Goal: Communication & Community: Answer question/provide support

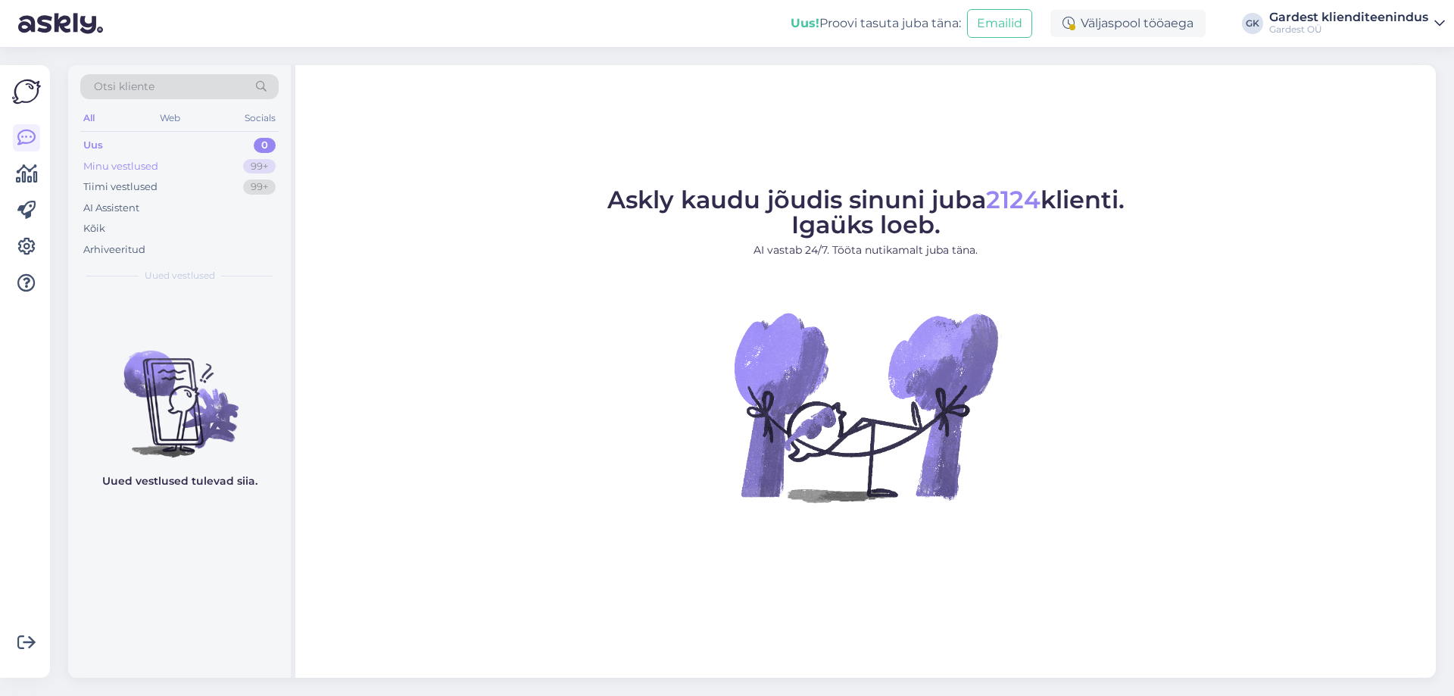
click at [120, 166] on div "Minu vestlused" at bounding box center [120, 166] width 75 height 15
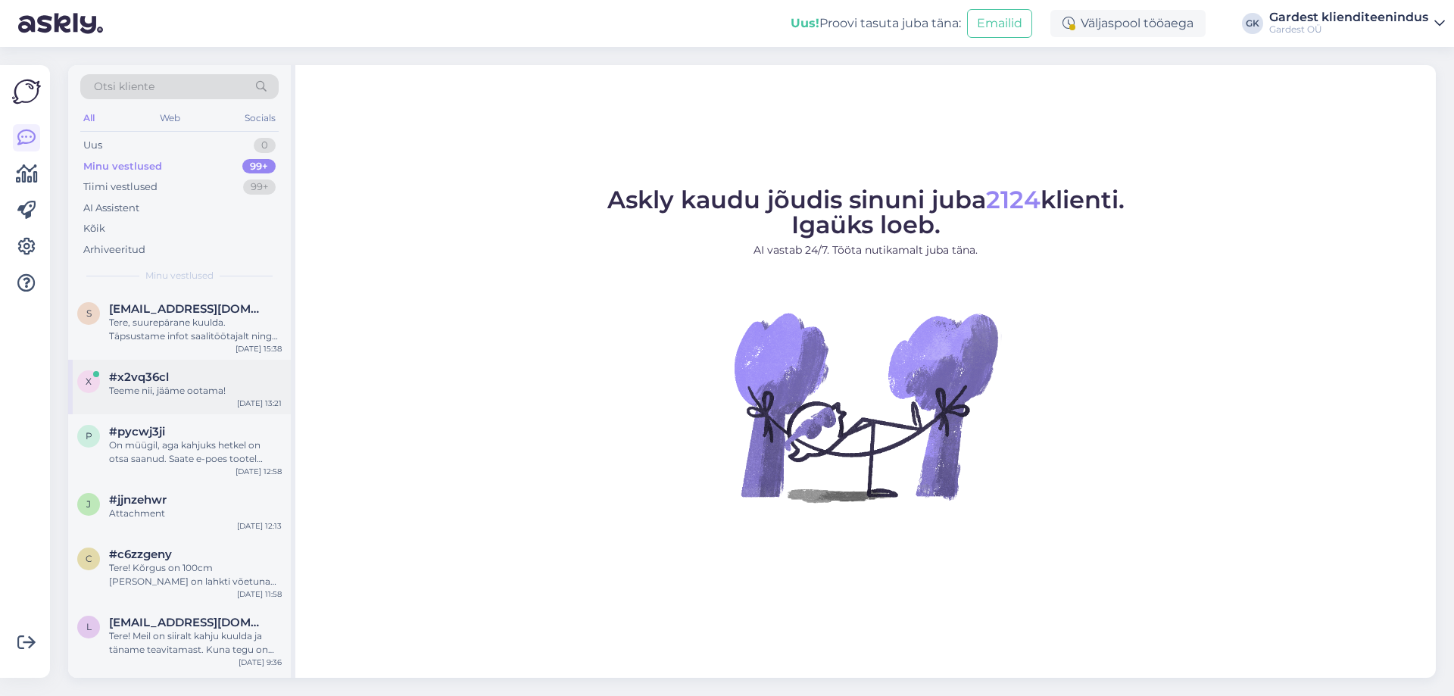
click at [177, 392] on div "Teeme nii, jääme ootama!" at bounding box center [195, 391] width 173 height 14
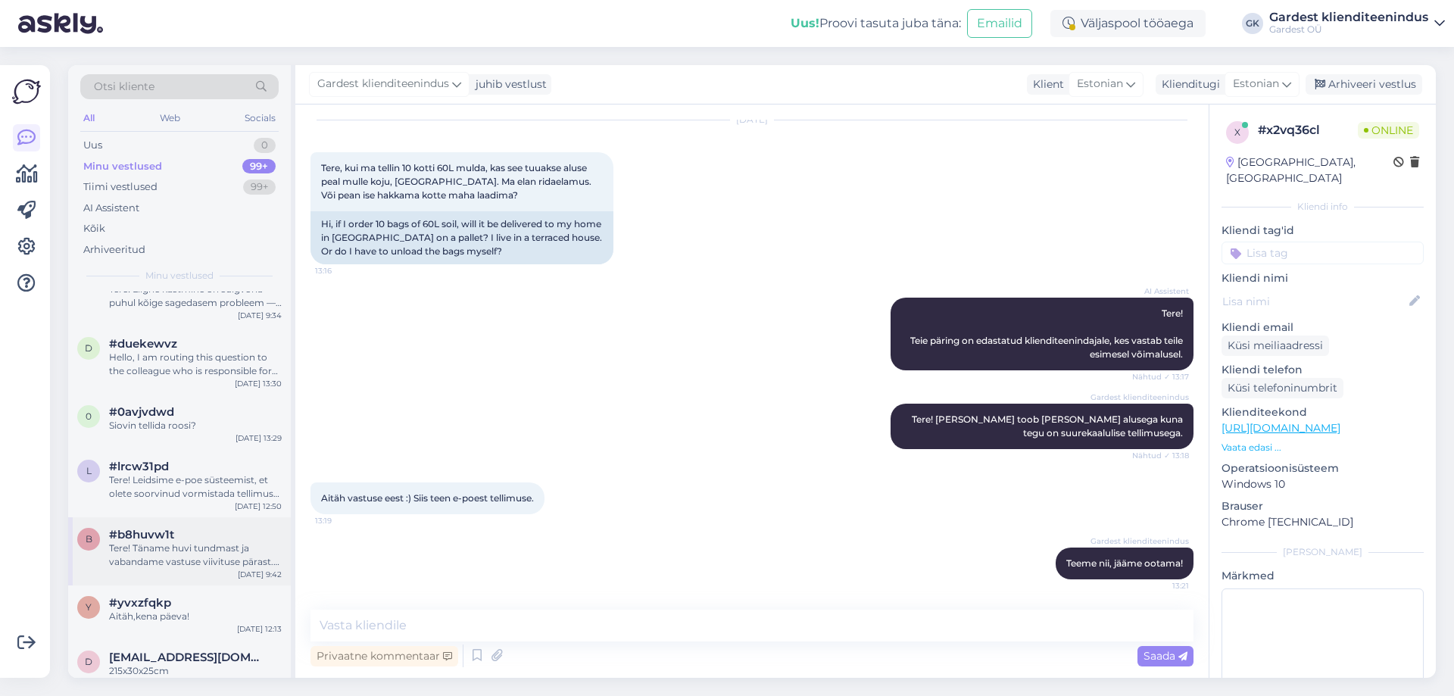
scroll to position [379, 0]
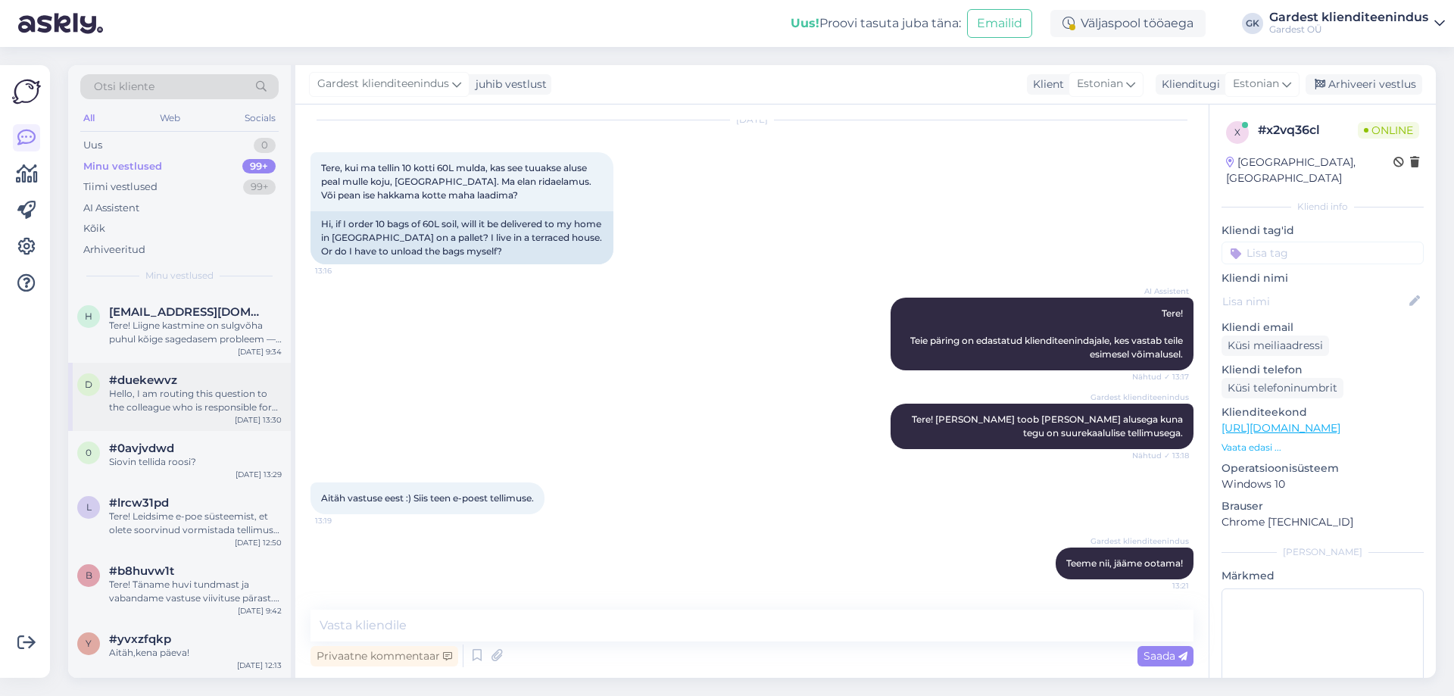
click at [183, 405] on div "Hello, I am routing this question to the colleague who is responsible for this …" at bounding box center [195, 400] width 173 height 27
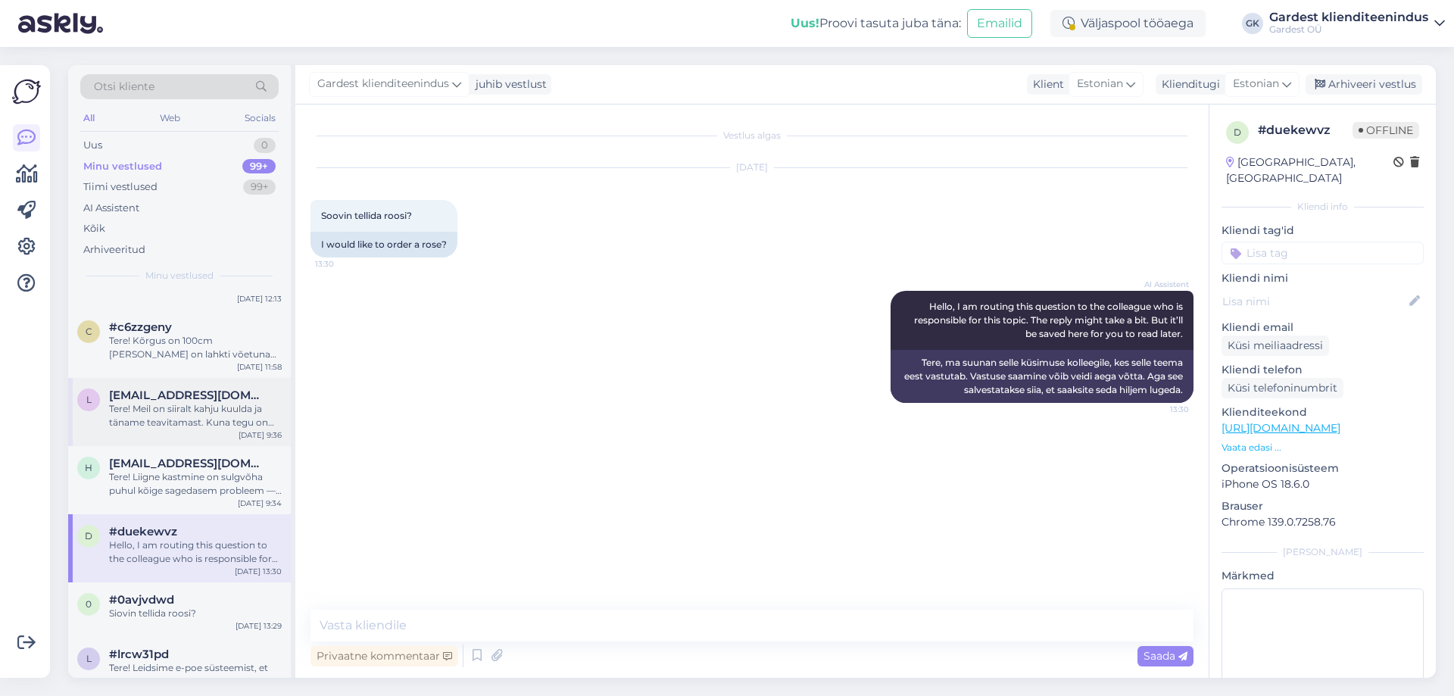
scroll to position [0, 0]
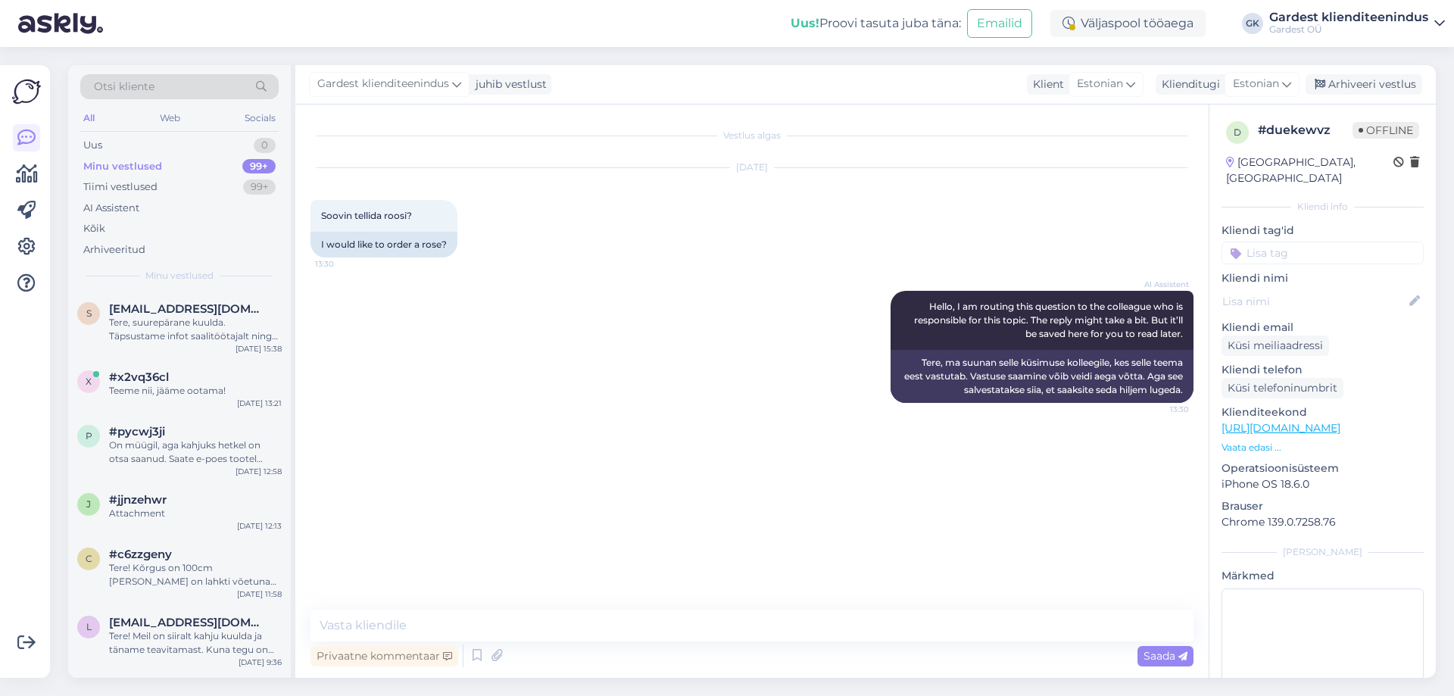
click at [155, 84] on div "Otsi kliente" at bounding box center [179, 86] width 198 height 25
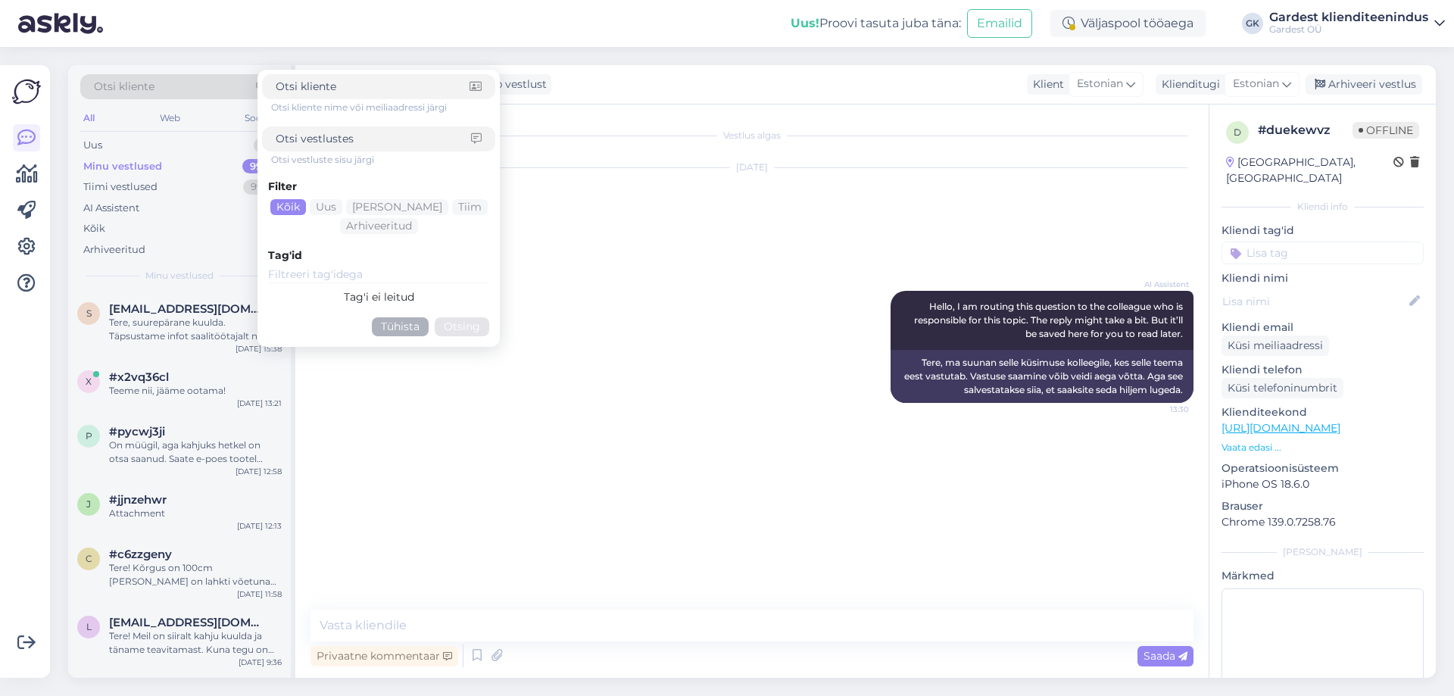
drag, startPoint x: 378, startPoint y: 150, endPoint x: 383, endPoint y: 136, distance: 15.3
click at [383, 143] on div at bounding box center [378, 139] width 233 height 25
click at [383, 135] on input at bounding box center [373, 139] width 195 height 16
click at [388, 136] on input at bounding box center [373, 139] width 195 height 16
type input "siesta"
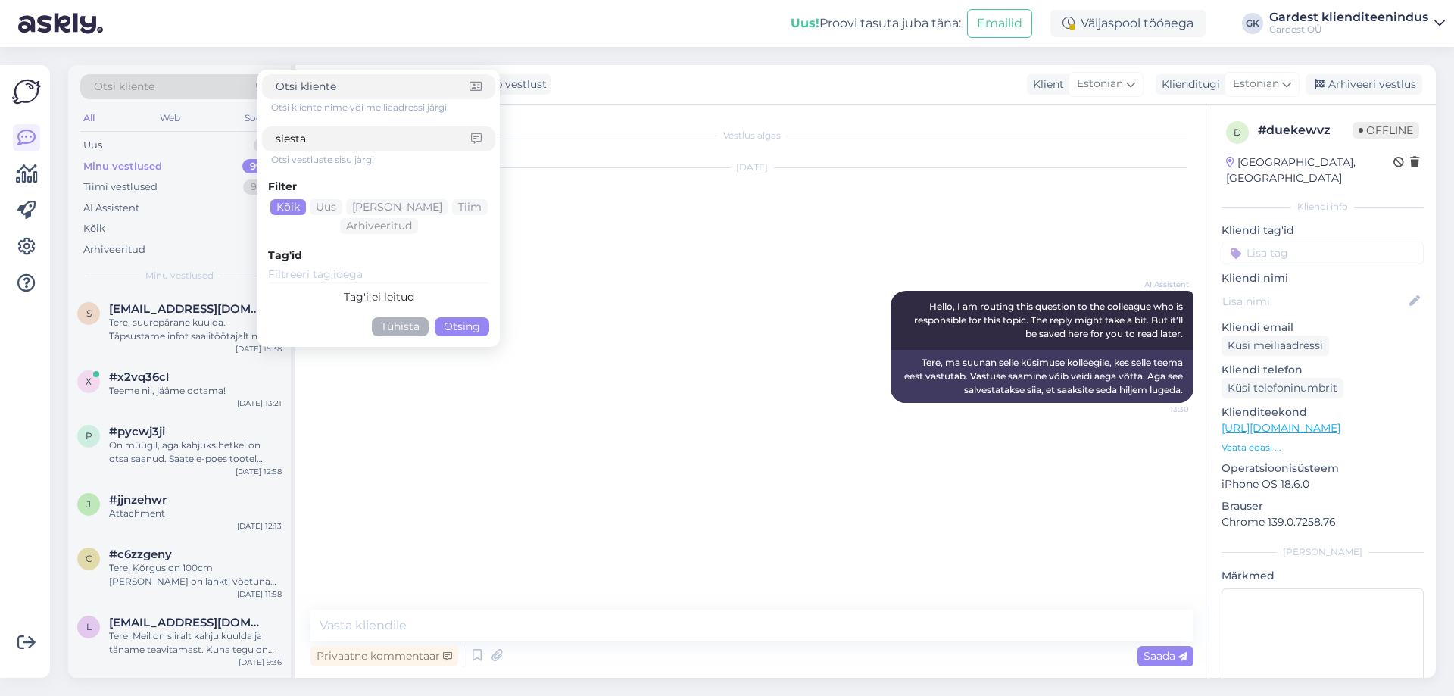
click at [473, 328] on button "Otsing" at bounding box center [462, 326] width 55 height 19
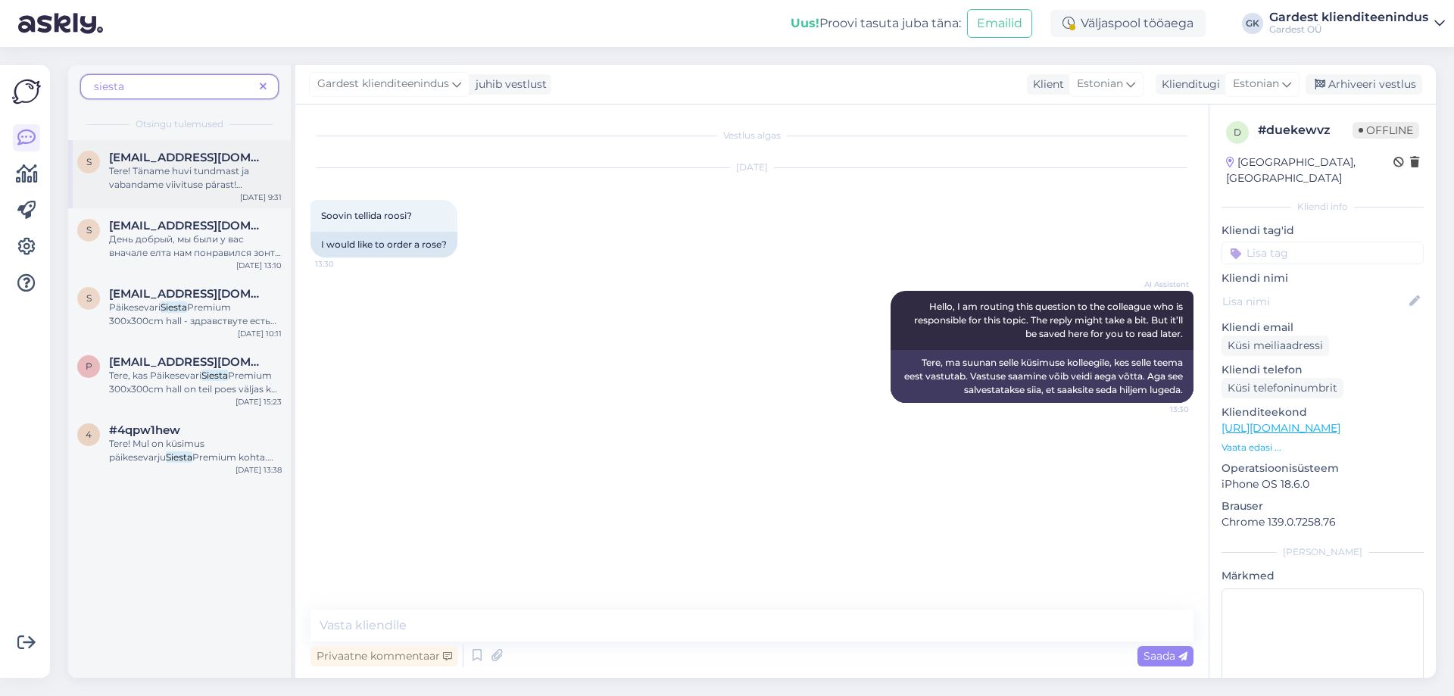
click at [201, 195] on div "s [EMAIL_ADDRESS][DOMAIN_NAME] Tere! Täname huvi tundmast ja vabandame viivitus…" at bounding box center [179, 174] width 223 height 68
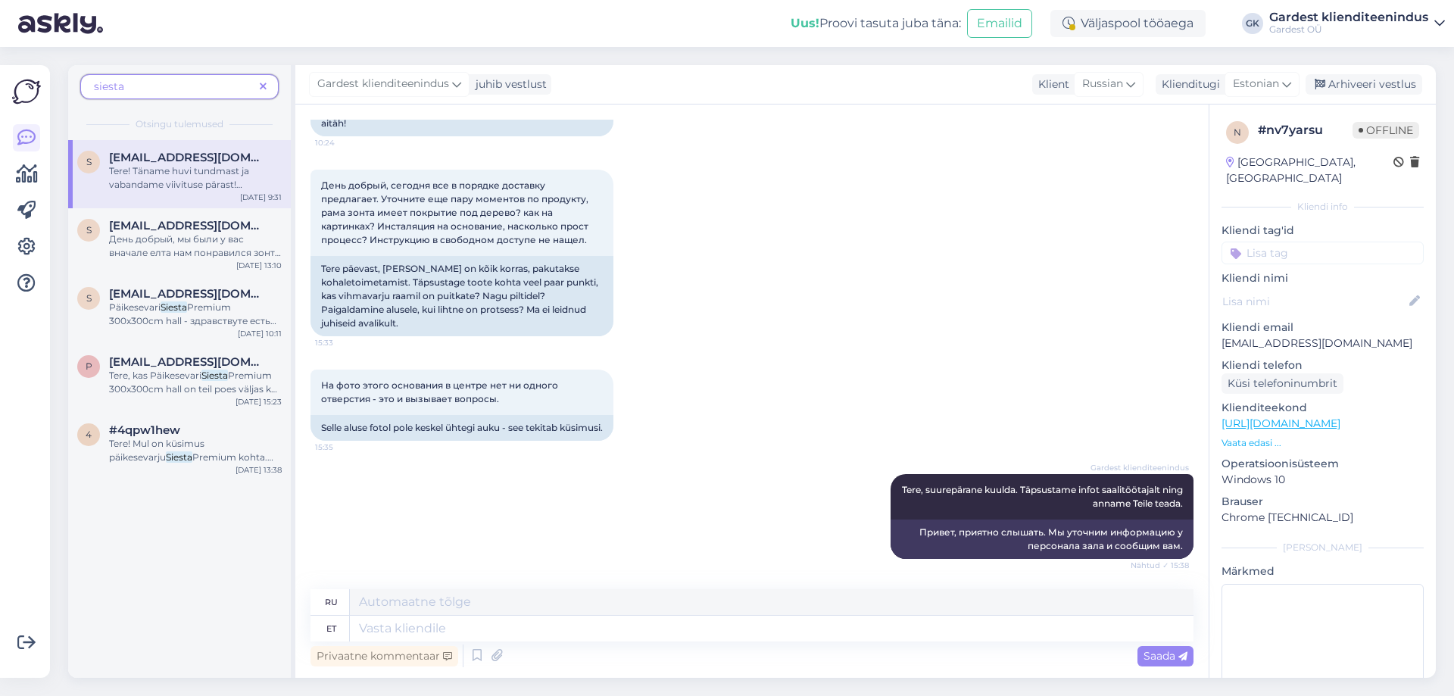
scroll to position [4844, 0]
click at [460, 626] on textarea at bounding box center [772, 629] width 844 height 26
type textarea "Tere!"
type textarea "Привет!"
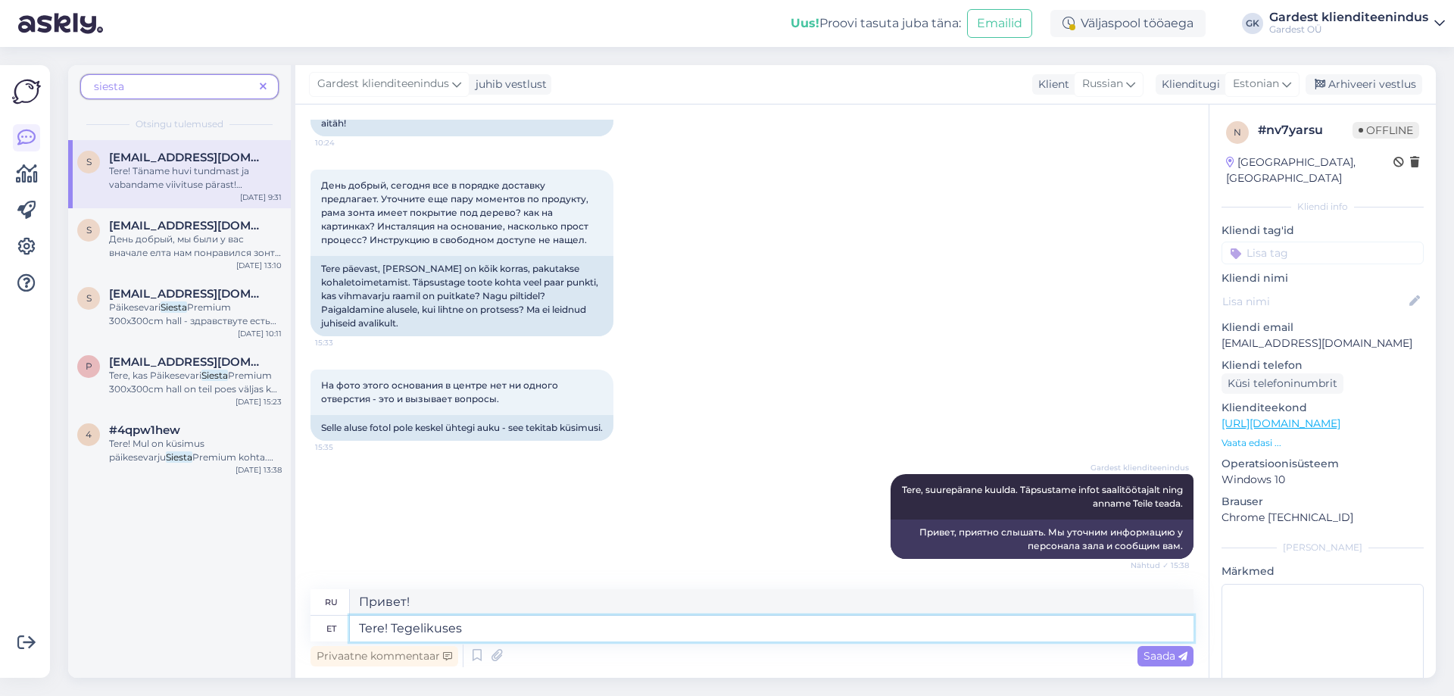
type textarea "Tere! Tegelikuses o"
type textarea "Привет! На самом деле"
type textarea "Tere! Tegelikuses on"
type textarea "Привет! На самом деле,"
type textarea "Tere! Tegelikuses on olemas"
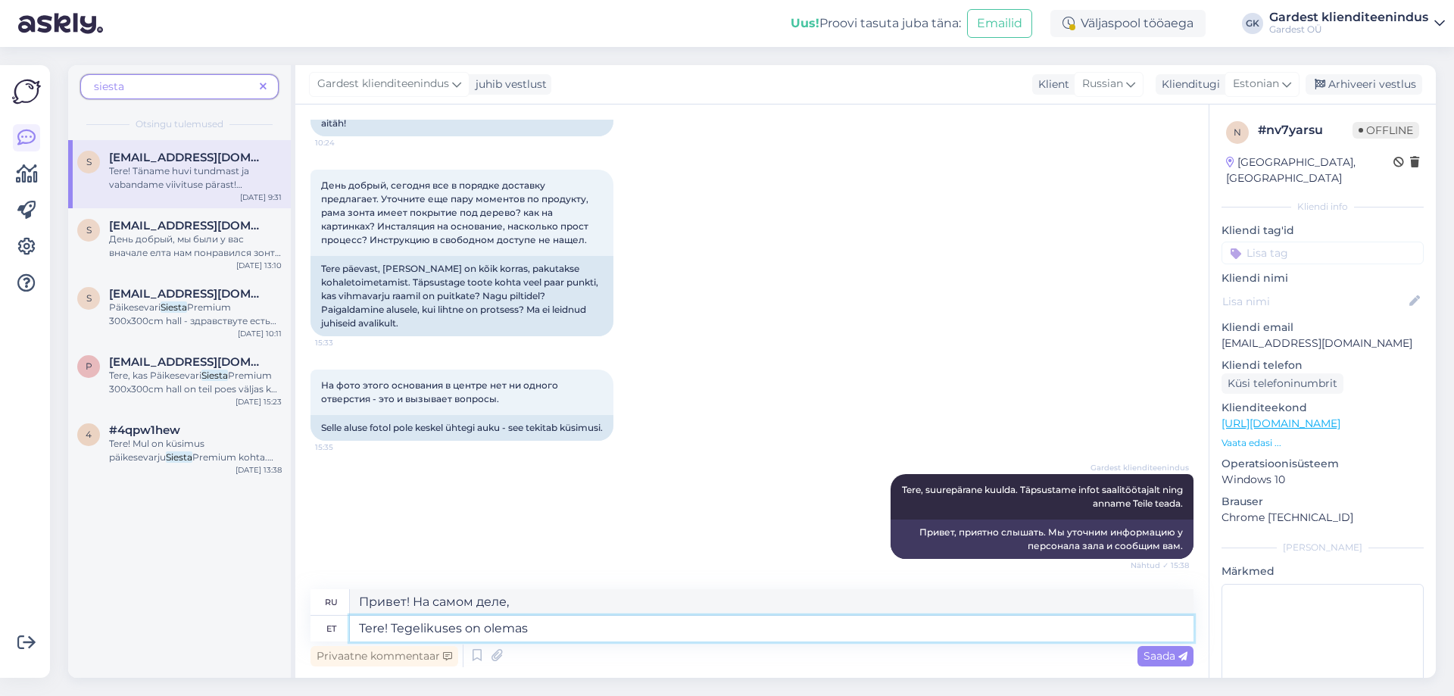
type textarea "Привет! На самом деле, есть"
type textarea "Tere! Tegelikus"
type textarea "Привет! На самом деле"
type textarea "Tere! Tegeli"
type textarea "Привет! Сделай это!"
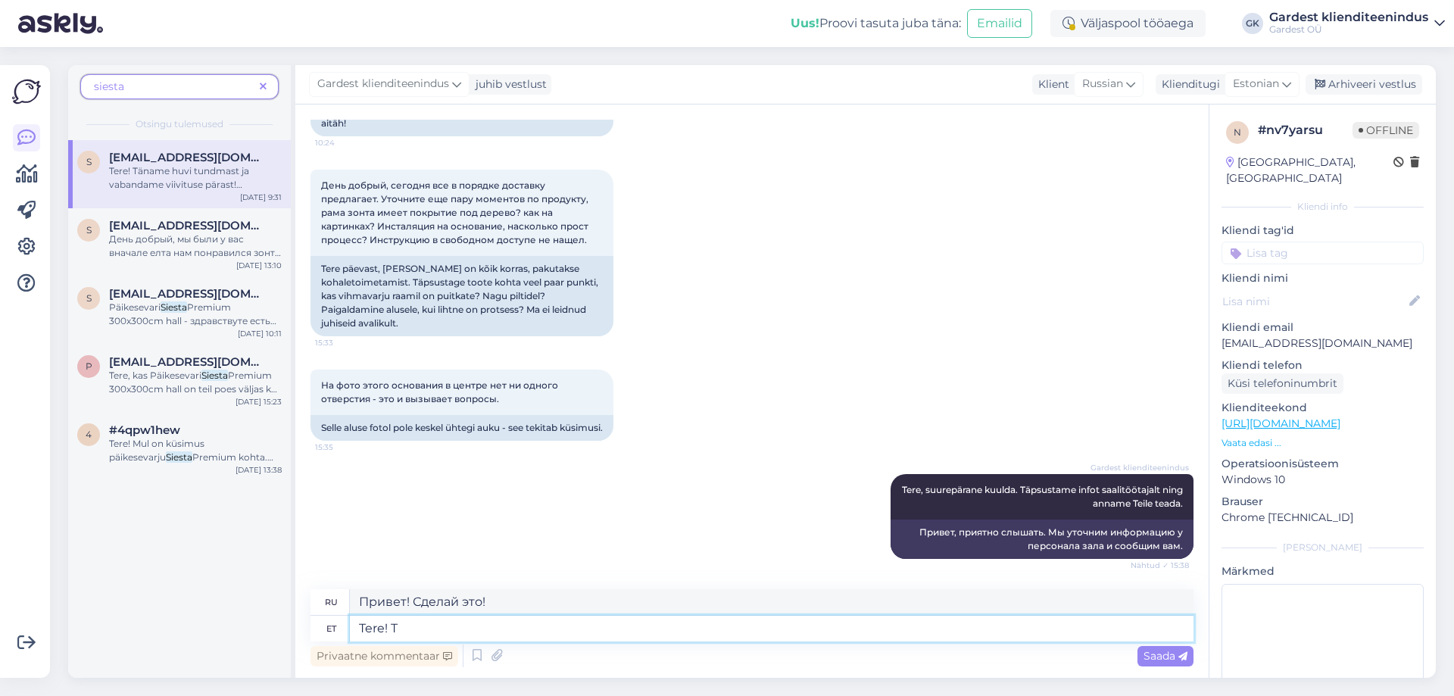
type textarea "Tere!"
type textarea "Привет!"
type textarea "Tere! [GEOGRAPHIC_DATA]"
type textarea "Привет! Зонт"
type textarea "Tere! Päikesevarju raamil o"
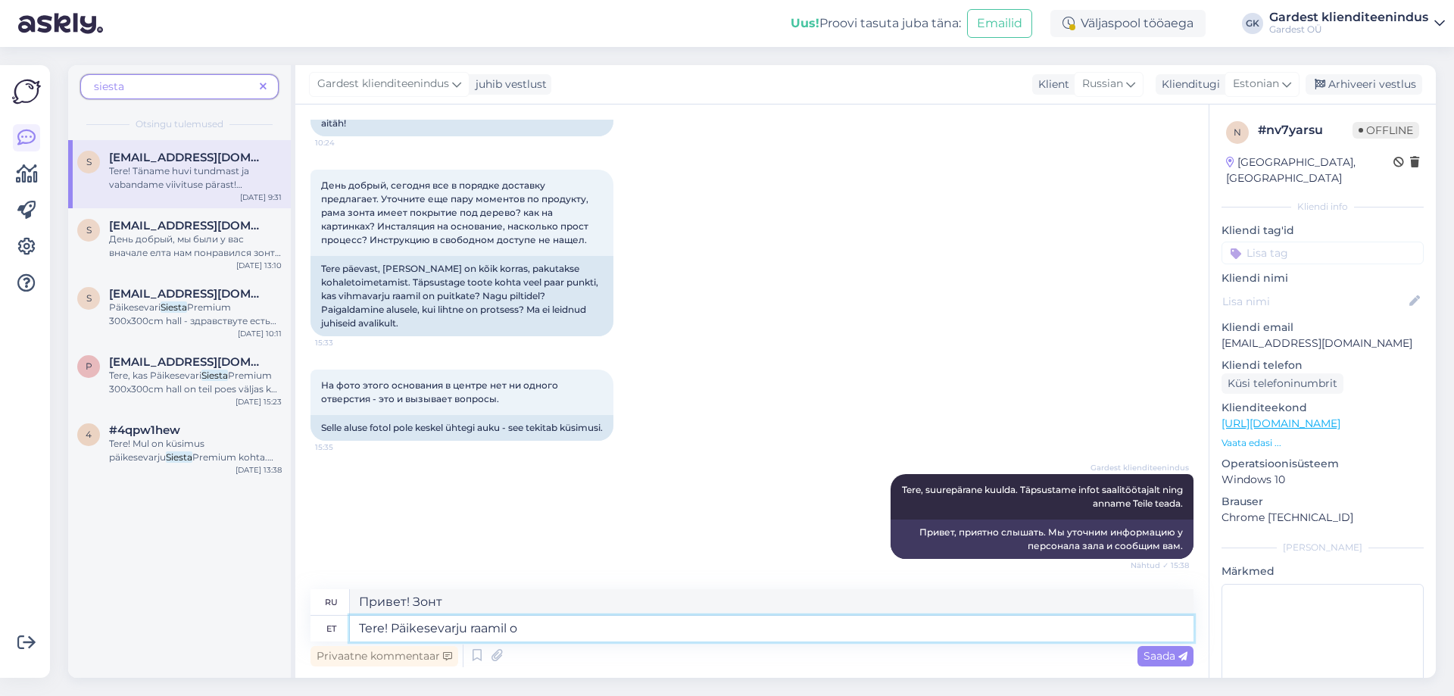
type textarea "Привет! На каркасе зонтика"
type textarea "Tere! Päikesevarju raamil on m"
type textarea "Здравствуйте! Каркас зонта имеет"
type textarea "Tere! Päikesevarju raamil on metallist r"
type textarea "Здравствуйте! Каркас зонта металлический."
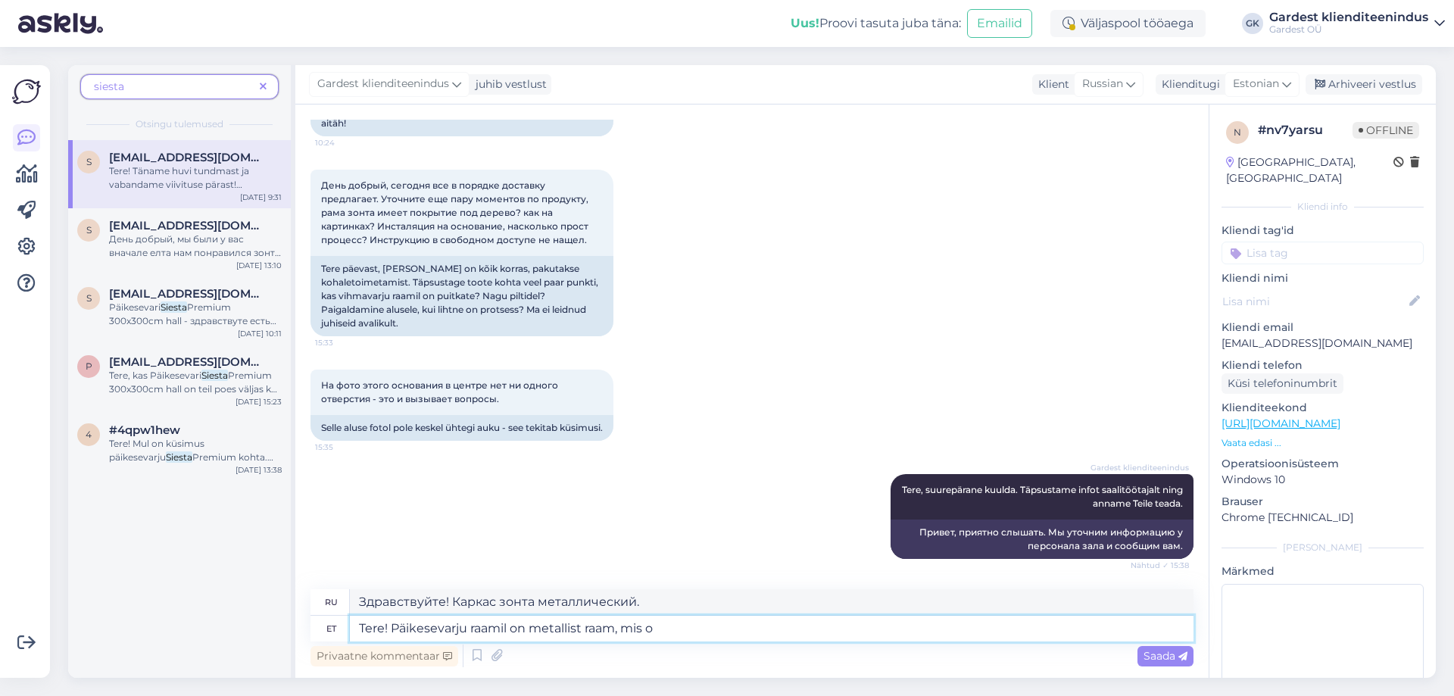
type textarea "Tere! Päikesevarju raamil on metallist raam, mis on"
type textarea "Здравствуйте! Каркас зонта металлический,"
type textarea "Tere! Päikesevarju raamil on metallist raam, mis on kaetud"
type textarea "Здравствуйте! Каркас зонта металлический, покрытый"
type textarea "Tere! Päikesevarju raamil on metallist raam, mis on kaetud dekoratiivse p"
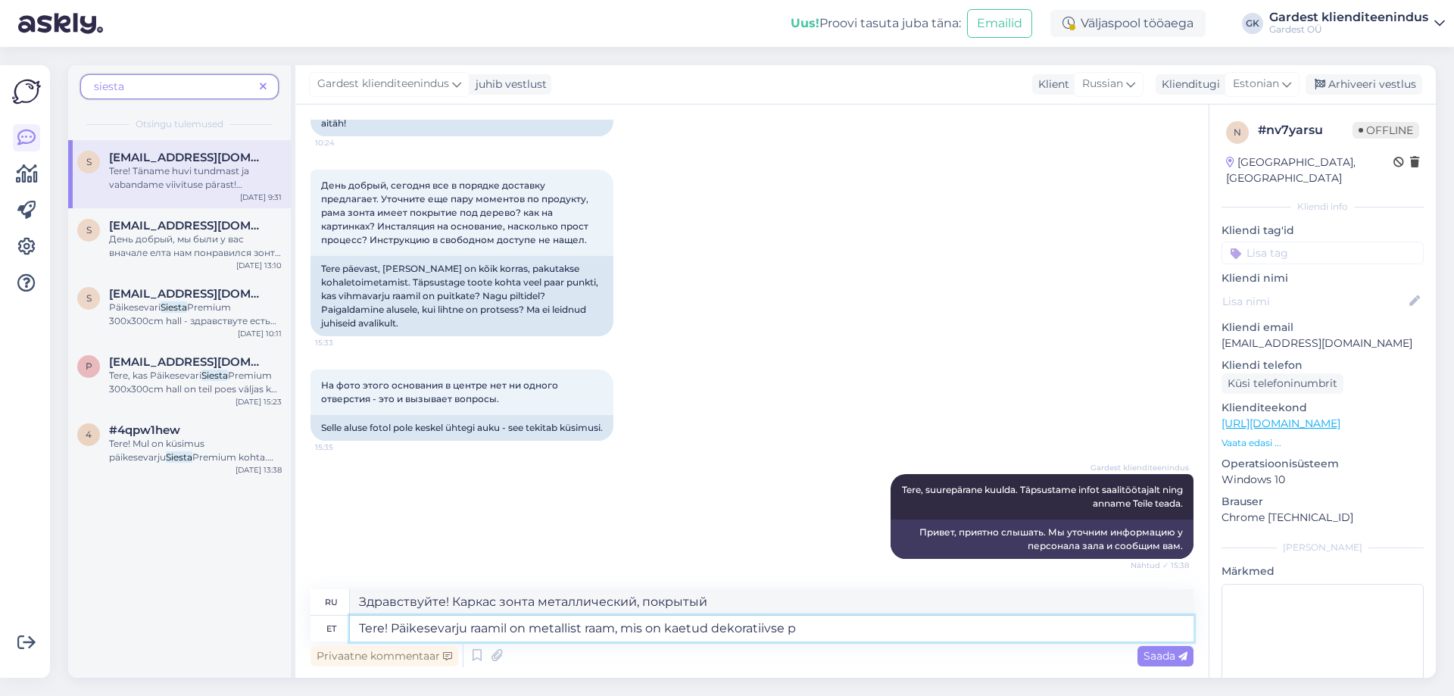
type textarea "Здравствуйте! Каркас зонта металлический, покрытый декоративной пленкой."
type textarea "Tere! Päikesevarju raamil on metallist raam, mis on kaetud dekoratiivse puidu"
type textarea "Здравствуйте! Каркас зонта выполнен из металла, покрытого декоративным деревом."
type textarea "Tere! Päikesevarju raamil on metallist raam, mis on kaetud dekoratiivse puidust…"
type textarea "Здравствуйте! Каркас зонта выполнен из металла и покрыт декоративным деревянным…"
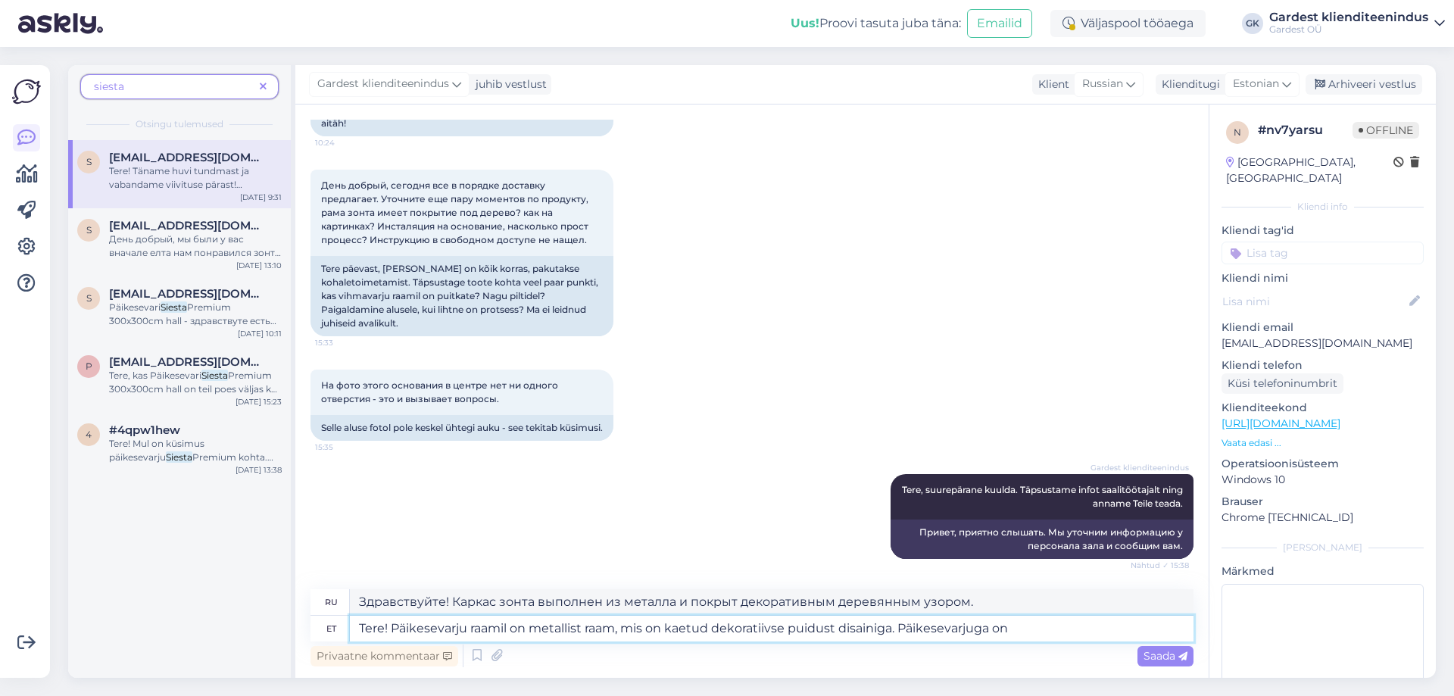
type textarea "Tere! Päikesevarju raamil on metallist raam, mis on kaetud dekoratiivse puidust…"
type textarea "Здравствуйте! Каркас зонта выполнен из металла, покрытого декоративным деревянн…"
type textarea "Tere! Päikesevarju raamil on metallist raam, mis on kaetud dekoratiivse puidust…"
type textarea "Здравствуйте! Каркас зонта выполнен из металла и покрыт декоративным деревянным…"
type textarea "Tere! Päikesevarju raamil on metallist raam, mis on kaetud dekoratiivse puidust…"
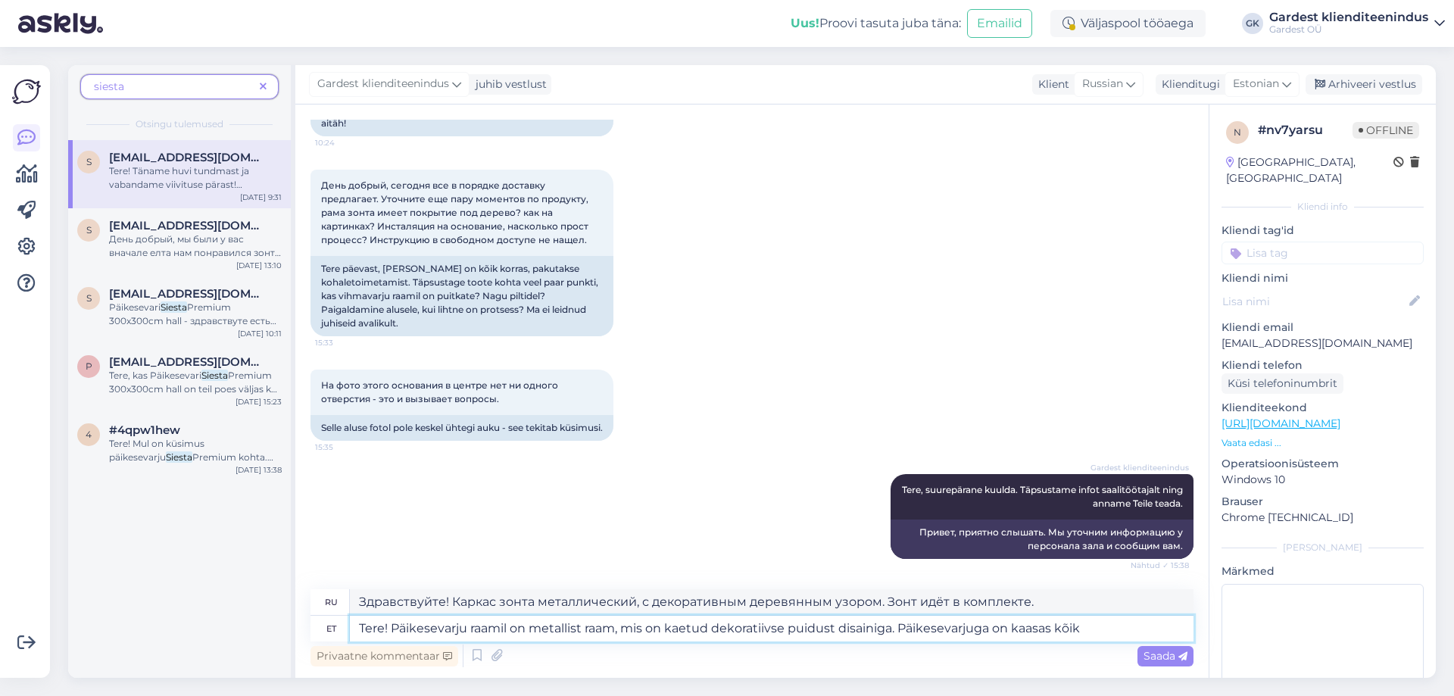
type textarea "Здравствуйте! Каркас зонта металлический, с декоративным деревянным узором. Зон…"
type textarea "Tere! Päikesevarju raamil on metallist raam, mis on kaetud dekoratiivse puidust…"
type textarea "Здравствуйте! Каркас зонта металлический, с декоративной деревянной отделкой. З…"
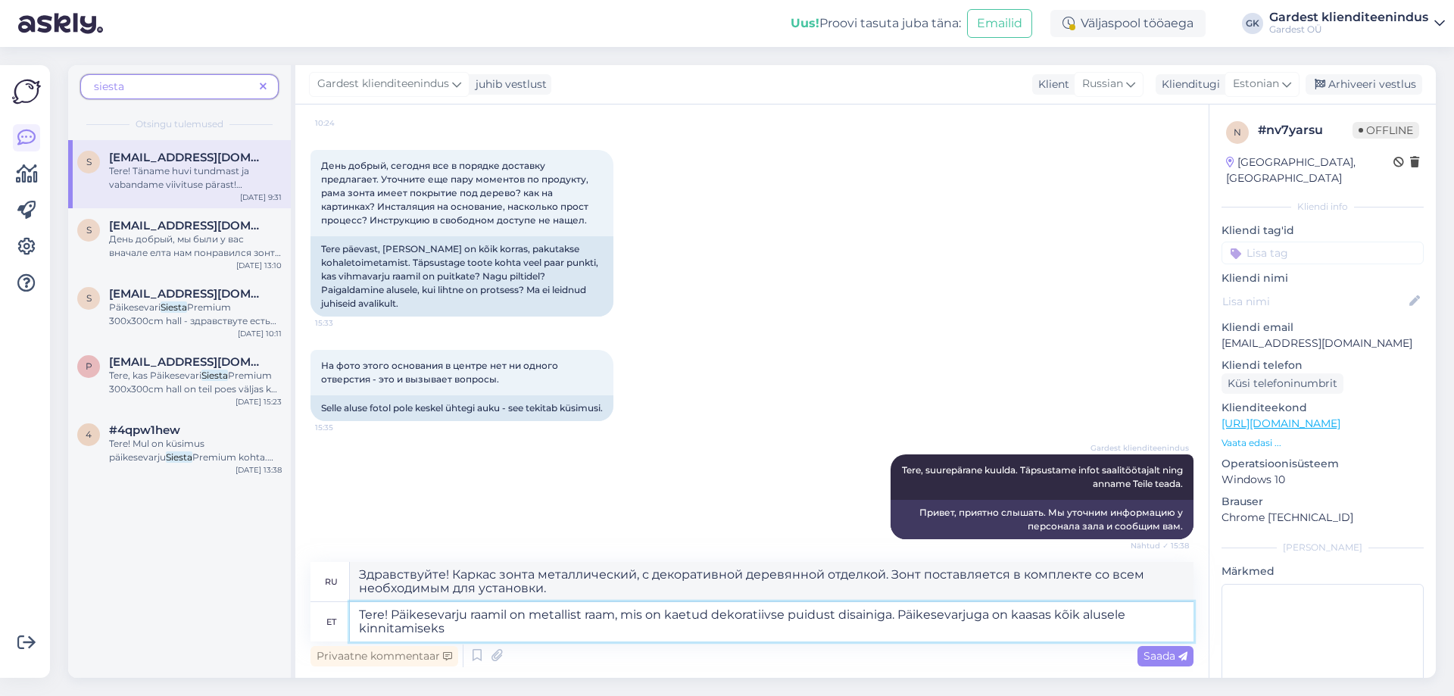
type textarea "Tere! Päikesevarju raamil on metallist raam, mis on kaetud dekoratiivse puidust…"
type textarea "Здравствуйте! Каркас зонта выполнен из металла и покрыт декоративным деревянным…"
type textarea "Tere! Päikesevarju raamil on metallist raam, mis on kaetud dekoratiivse puidust…"
type textarea "Здравствуйте! Каркас зонта выполнен из металла и покрыт декоративной деревянной…"
type textarea "Tere! Päikesevarju raamil on metallist raam, mis on kaetud dekoratiivse puidust…"
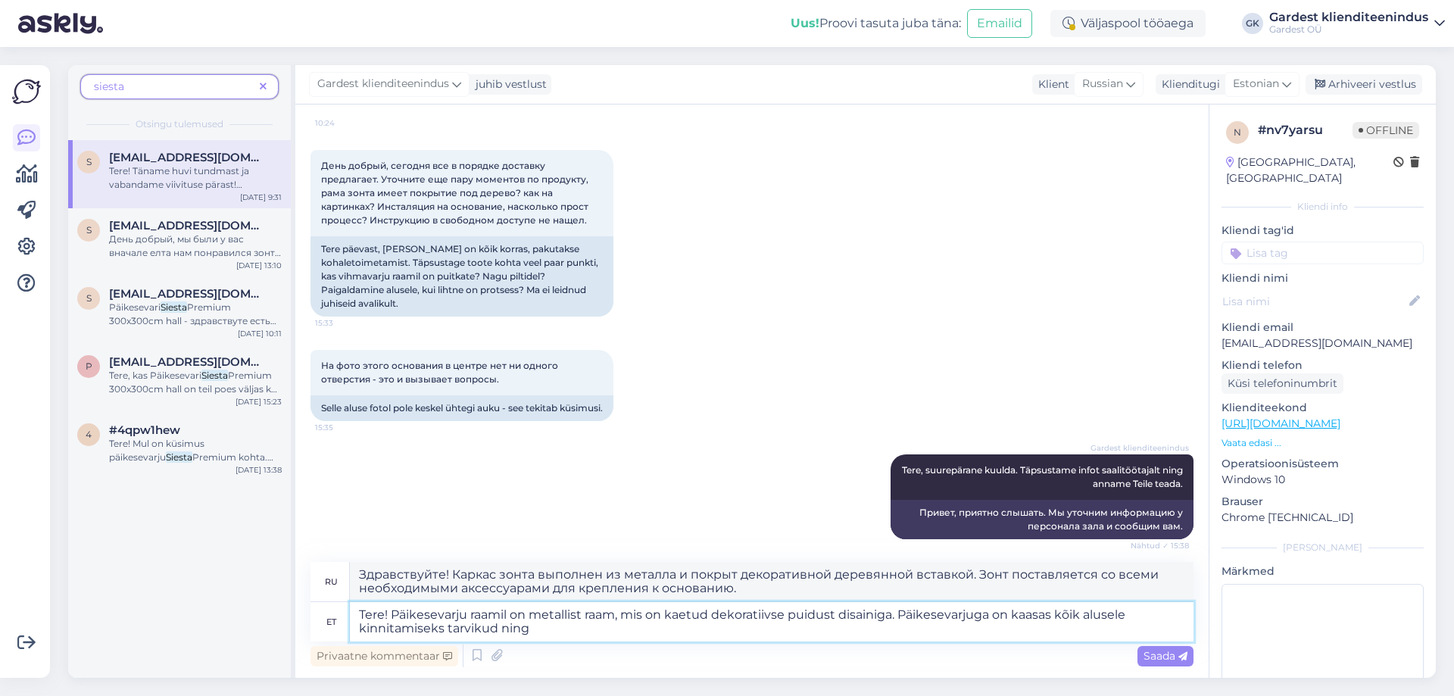
type textarea "Здравствуйте! Каркас зонта выполнен из металла и покрыт декоративным деревянным…"
type textarea "Tere! Päikesevarju raamil on metallist raam, mis on kaetud dekoratiivse puidust…"
type textarea "Здравствуйте! Каркас зонта выполнен из металла и покрыт декоративным деревянным…"
type textarea "Tere! Päikesevarju raamil on metallist raam, mis on kaetud dekoratiivse puidust…"
type textarea "Здравствуйте! Каркас зонта выполнен из металла и покрыт декоративным деревянным…"
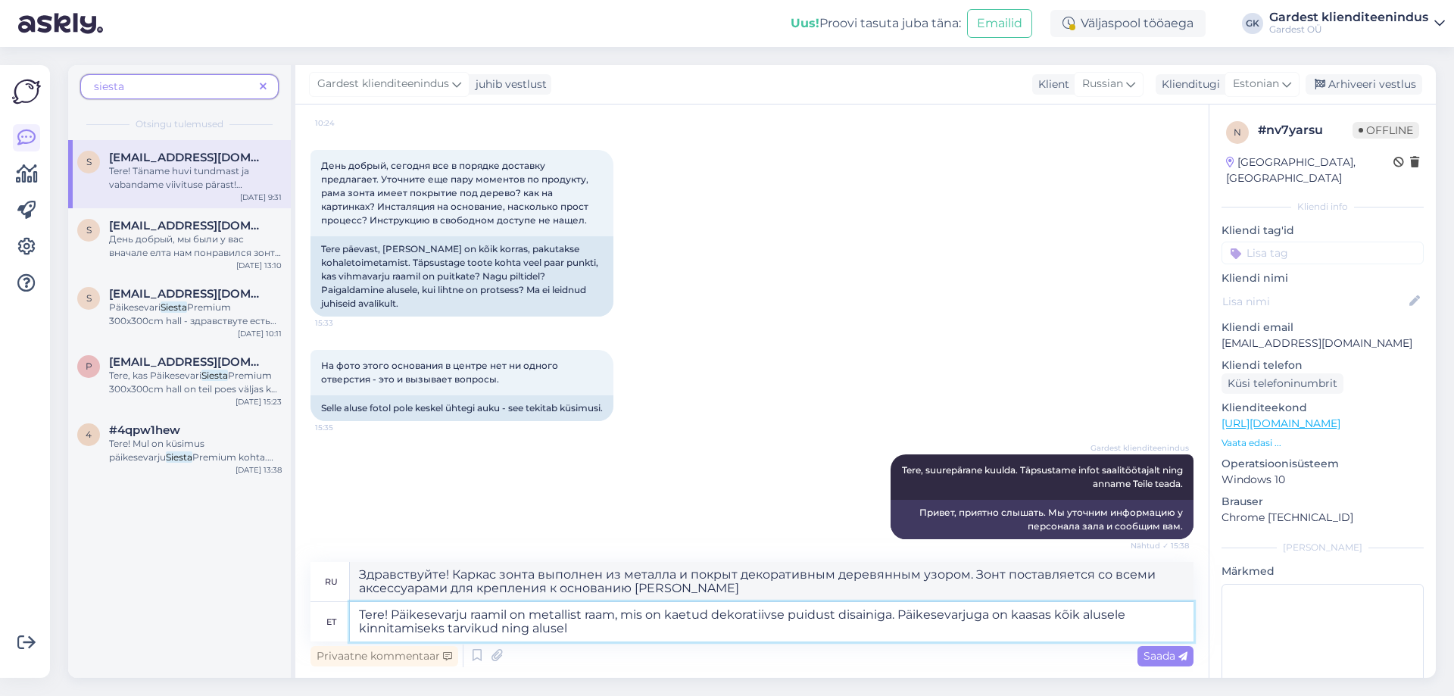
type textarea "Tere! Päikesevarju raamil on metallist raam, mis on kaetud dekoratiivse puidust…"
type textarea "Здравствуйте! Каркас зонта выполнен из металла и покрыт декоративной деревянной…"
type textarea "Tere! Päikesevarju raamil on metallist raam, mis on kaetud dekoratiivse puidust…"
type textarea "Здравствуйте! Каркас зонта выполнен из металла, покрытого декоративной деревянн…"
type textarea "Tere! Päikesevarju raamil on metallist raam, mis on kaetud dekoratiivse puidust…"
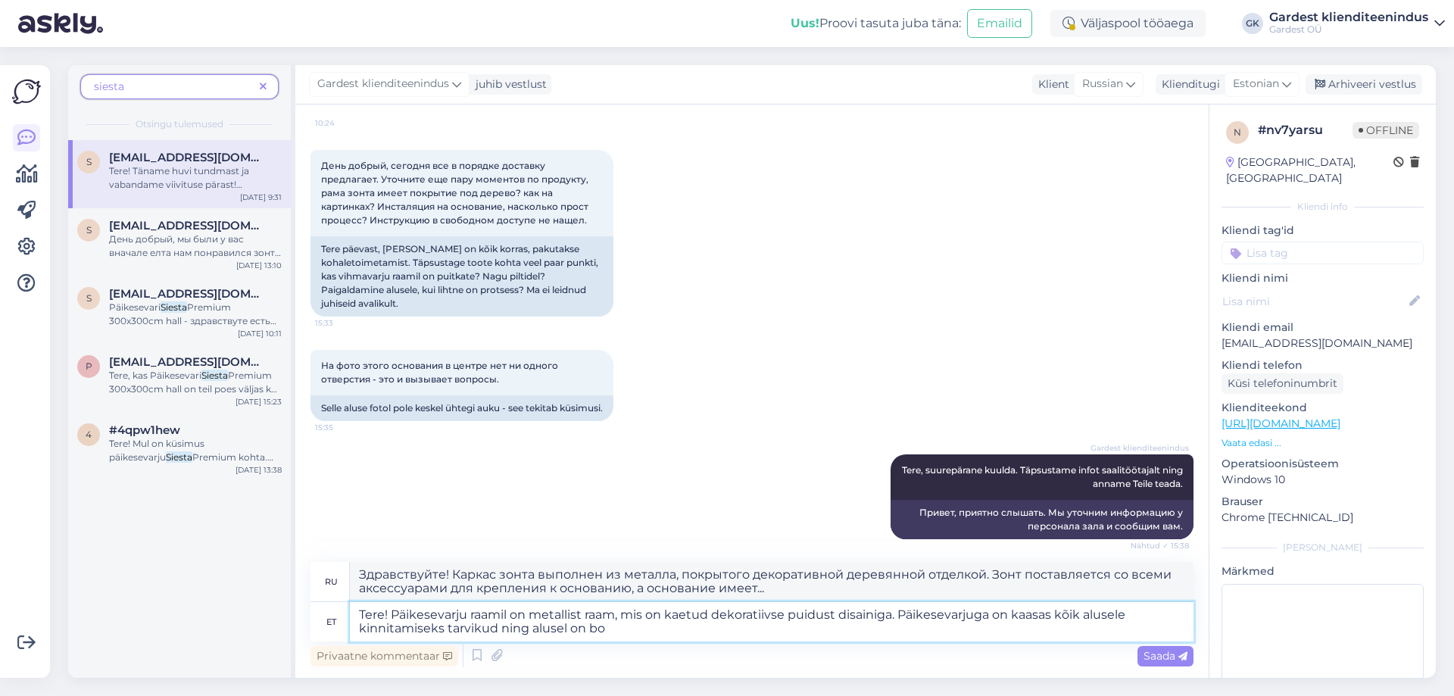
type textarea "Здравствуйте! Каркас зонта выполнен из металла и покрыт декоративным деревянным…"
type textarea "Tere! Päikesevarju raamil on metallist raam, mis on kaetud dekoratiivse puidust…"
type textarea "Здравствуйте! Каркас зонта металлический, с декоративной деревянной отделкой. З…"
type textarea "Tere! Päikesevarju raamil on metallist raam, mis on kaetud dekoratiivse puidust…"
type textarea "Здравствуйте! Каркас зонта выполнен из металла и покрыт декоративным деревянным…"
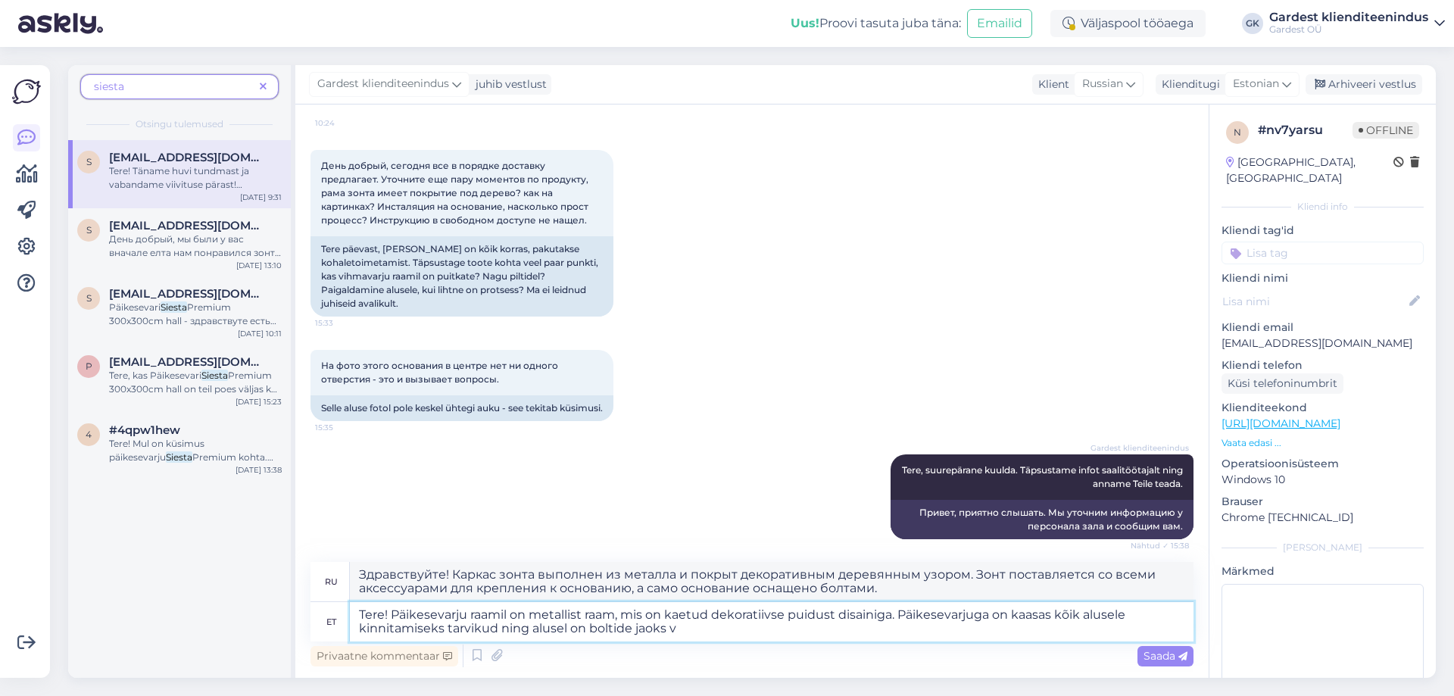
type textarea "Tere! Päikesevarju raamil on metallist raam, mis on kaetud dekoratiivse puidust…"
type textarea "Здравствуйте! Каркас зонта металлический, с декоративной деревянной отделкой. З…"
type textarea "Tere! Päikesevarju raamil on metallist raam, mis on kaetud dekoratiivse puidust…"
type textarea "Здравствуйте! Каркас зонта металлический, с декоративной деревянной отделкой. З…"
type textarea "Tere! Päikesevarju raamil on metallist raam, mis on kaetud dekoratiivse puidust…"
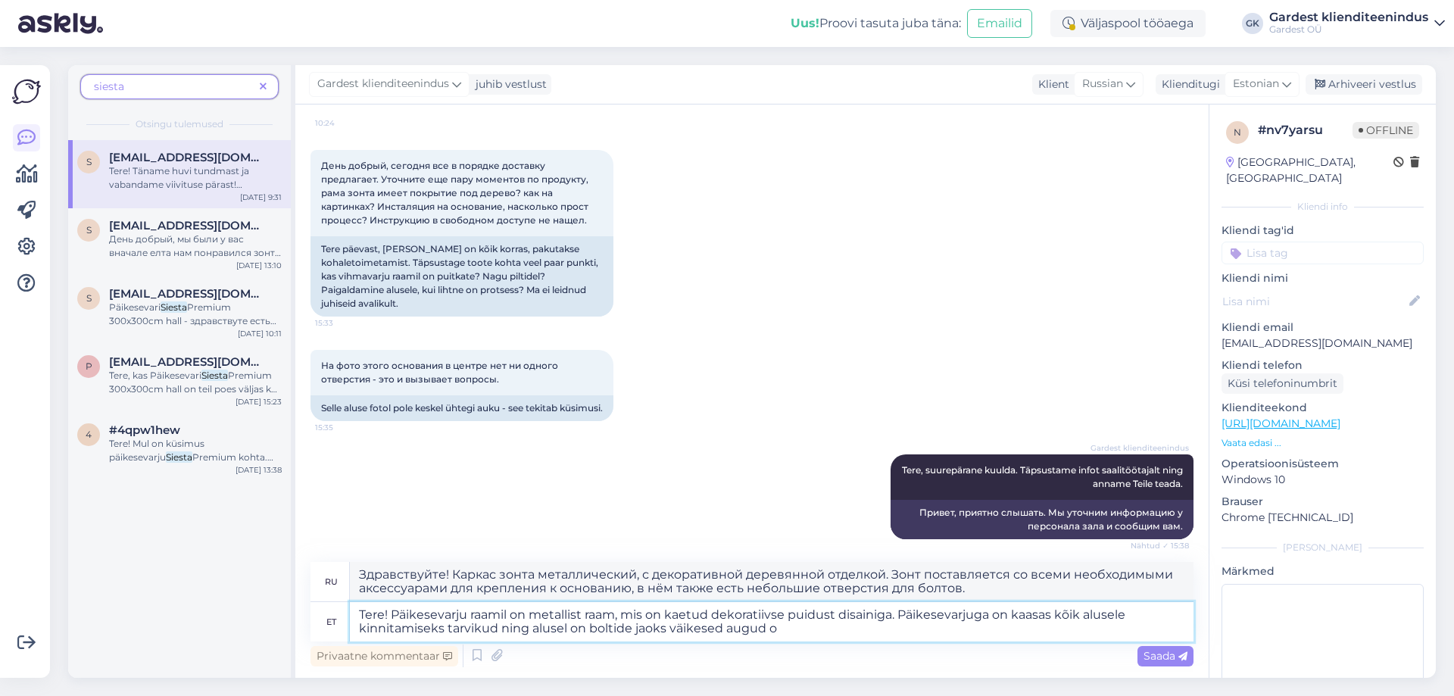
type textarea "Здравствуйте! Каркас зонта металлический, с декоративной деревянной отделкой. З…"
click at [595, 627] on textarea "Tere! Päikesevarju raamil on metallist raam, mis on kaetud dekoratiivse puidust…" at bounding box center [772, 621] width 844 height 39
click at [847, 626] on textarea "Tere! Päikesevarju raamil on metallist raam, mis on kaetud dekoratiivse puidust…" at bounding box center [772, 621] width 844 height 39
type textarea "Tere! Päikesevarju raamil on metallist raam, mis on kaetud dekoratiivse puidust…"
type textarea "Здравствуйте! Каркас зонта выполнен из металла и покрыт декоративной деревянной…"
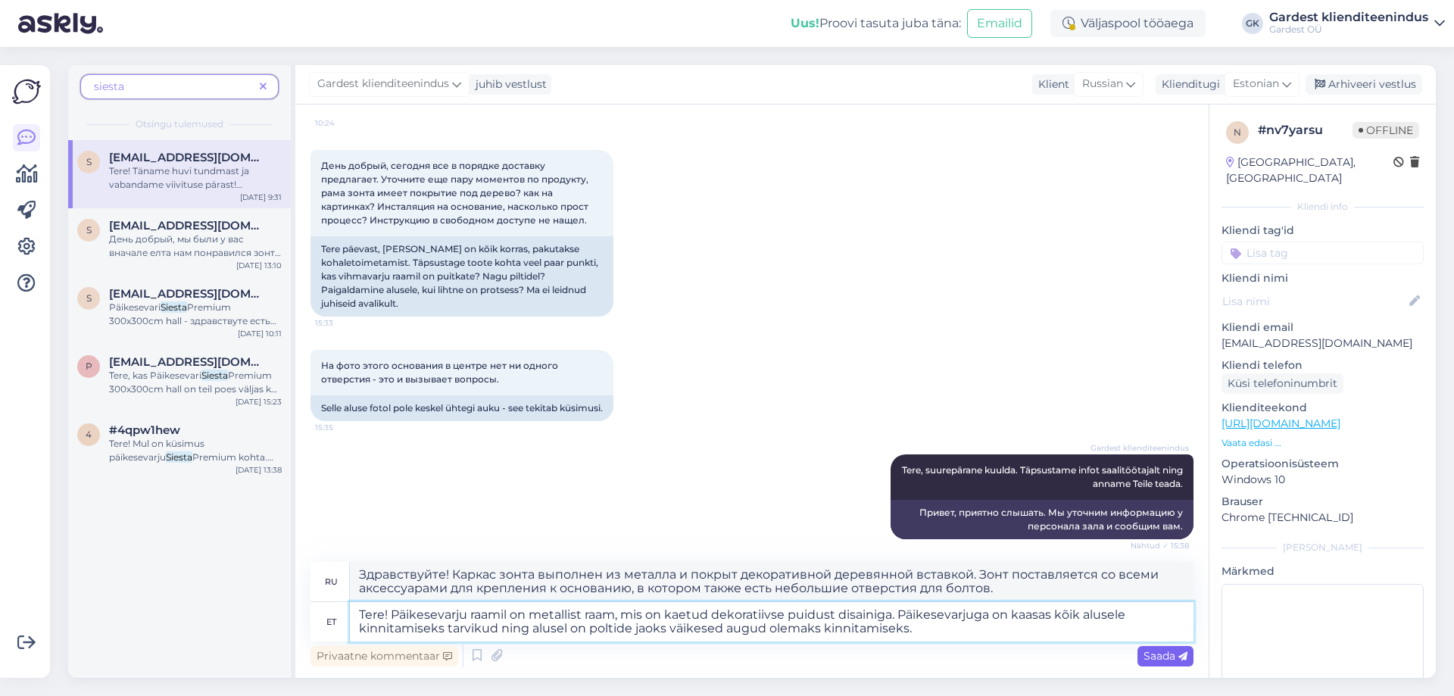
type textarea "Tere! Päikesevarju raamil on metallist raam, mis on kaetud dekoratiivse puidust…"
click at [1178, 655] on span "Saada" at bounding box center [1166, 656] width 44 height 14
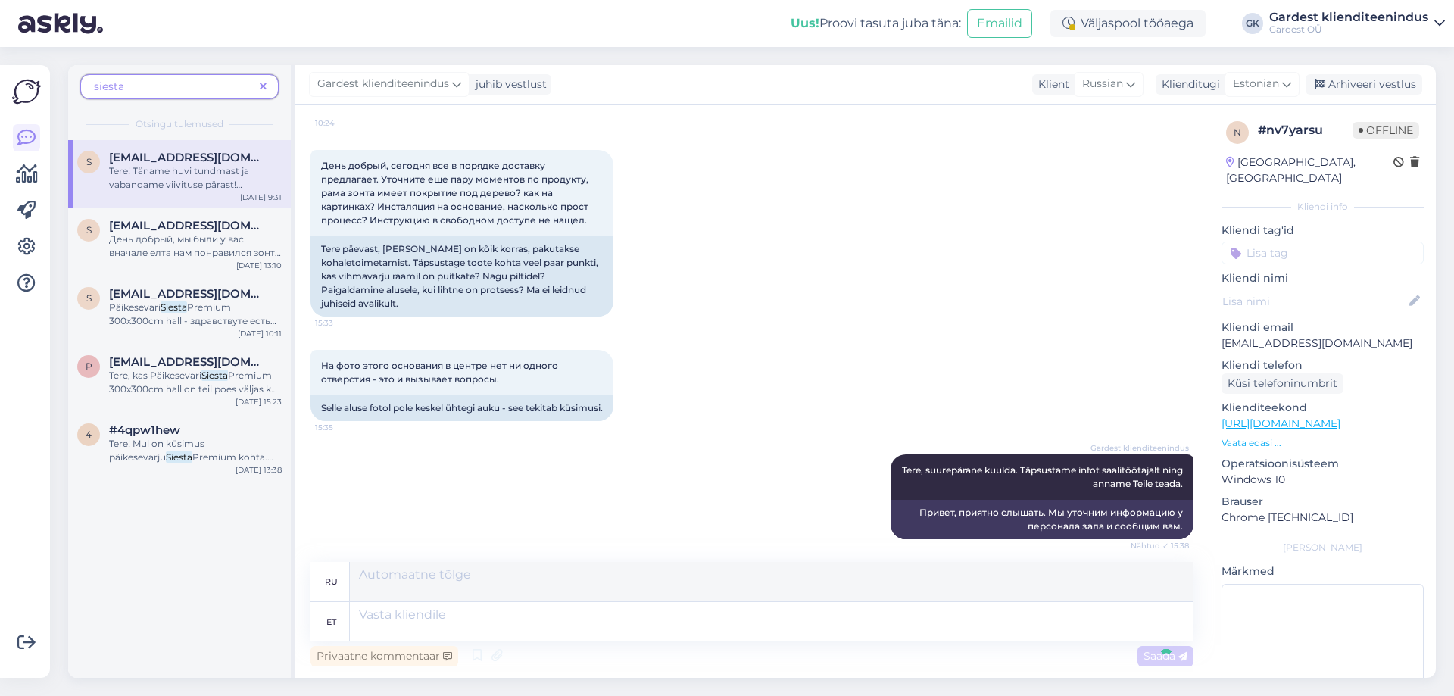
scroll to position [5062, 0]
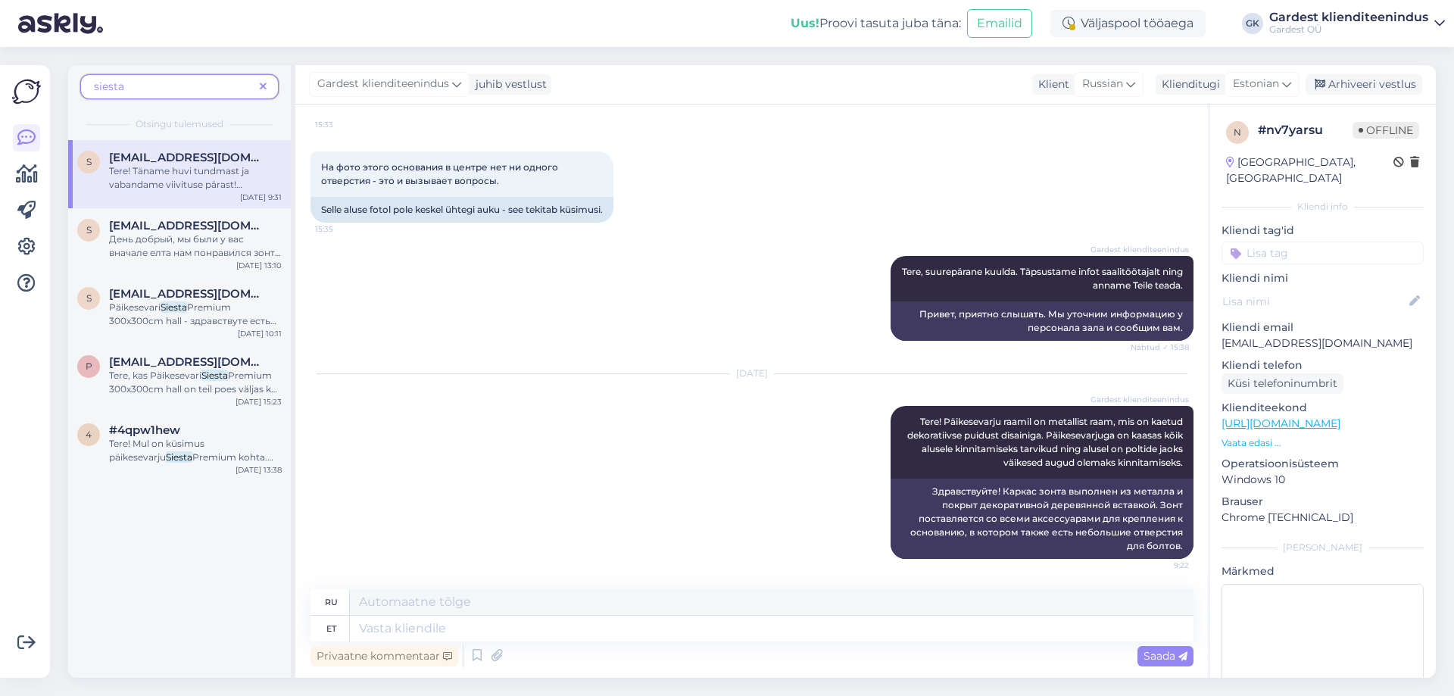
click at [266, 88] on icon at bounding box center [263, 87] width 7 height 11
